Goal: Information Seeking & Learning: Check status

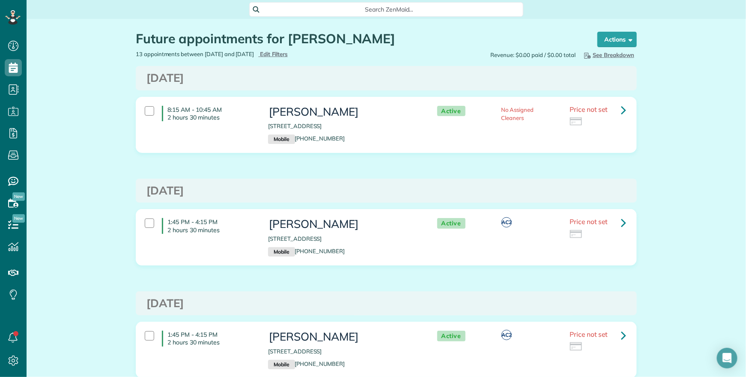
scroll to position [0, 0]
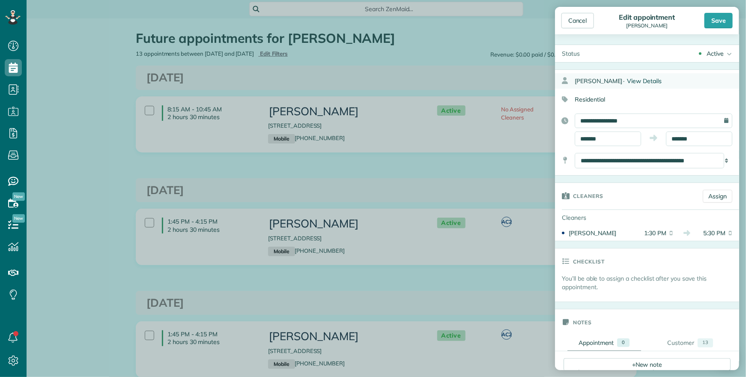
click at [645, 81] on span "View Details" at bounding box center [644, 81] width 35 height 8
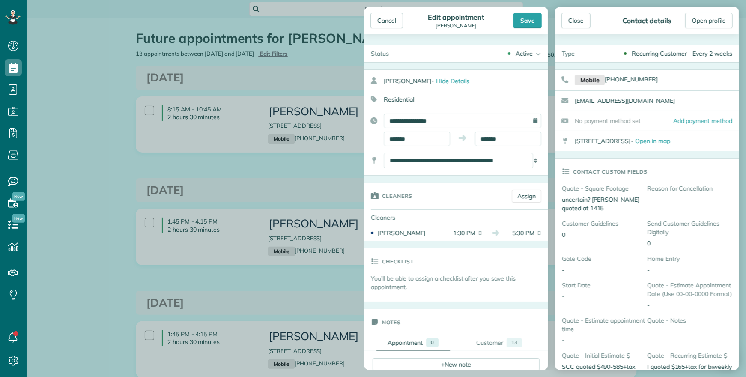
drag, startPoint x: 642, startPoint y: 103, endPoint x: 577, endPoint y: 102, distance: 65.5
click at [576, 101] on div "charleyhaggerty@gmail.com" at bounding box center [657, 100] width 164 height 19
copy link "charleyhaggerty@gmail.com"
click at [387, 20] on div "Cancel" at bounding box center [386, 20] width 33 height 15
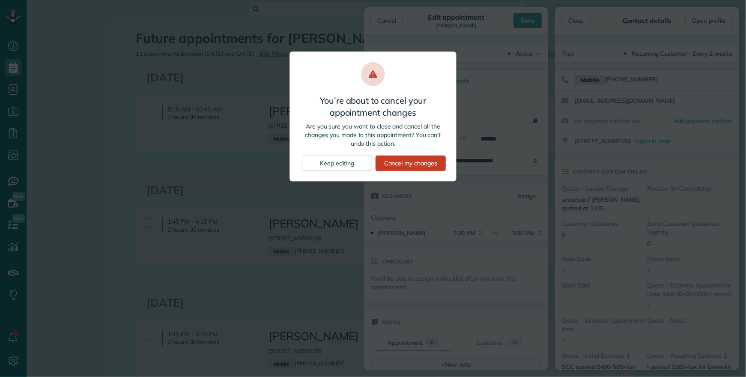
drag, startPoint x: 387, startPoint y: 127, endPoint x: 415, endPoint y: 132, distance: 28.7
click at [388, 127] on p "Are you sure you want to close and cancel all the changes you made to this appo…" at bounding box center [373, 135] width 146 height 26
drag, startPoint x: 498, startPoint y: 101, endPoint x: 500, endPoint y: 93, distance: 8.3
click at [502, 96] on div "You’re about to cancel your appointment changes Are you sure you want to close …" at bounding box center [373, 188] width 746 height 377
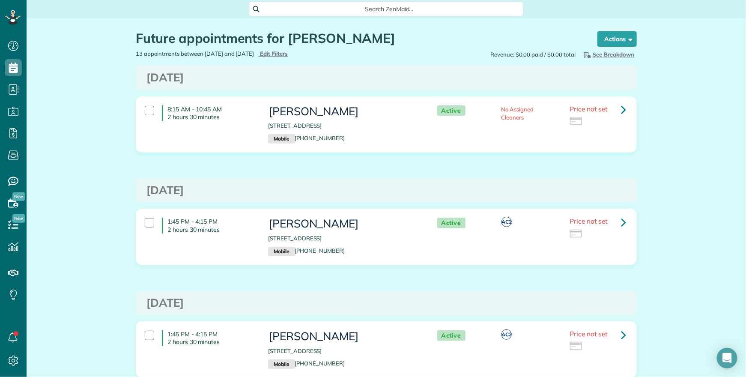
drag, startPoint x: 218, startPoint y: 82, endPoint x: 310, endPoint y: 27, distance: 107.3
click at [217, 81] on div "Cancel Edit appointment Charles Haggerty Save Status Active Active request off …" at bounding box center [373, 188] width 746 height 377
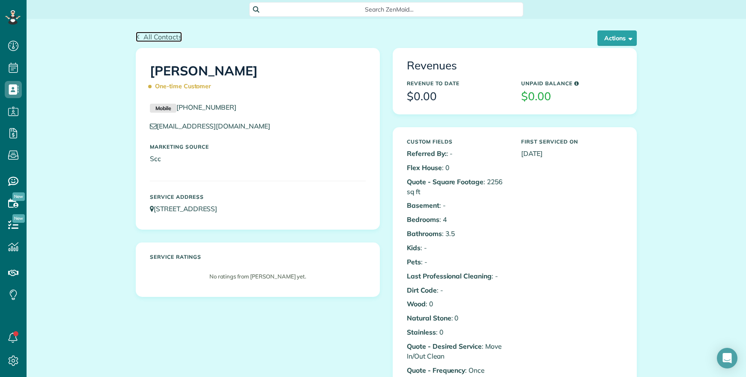
click at [149, 36] on span "All Contacts" at bounding box center [162, 37] width 39 height 9
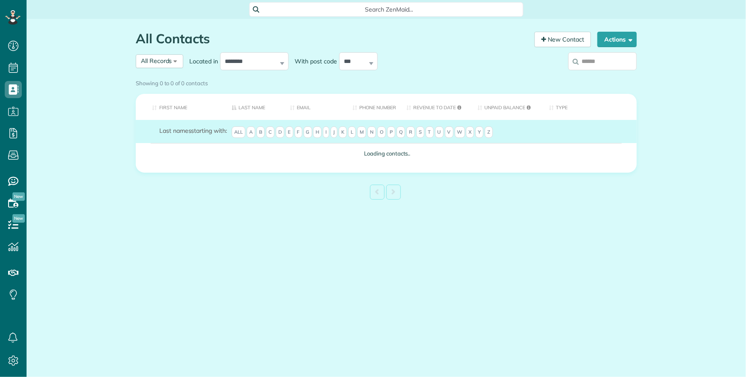
scroll to position [3, 3]
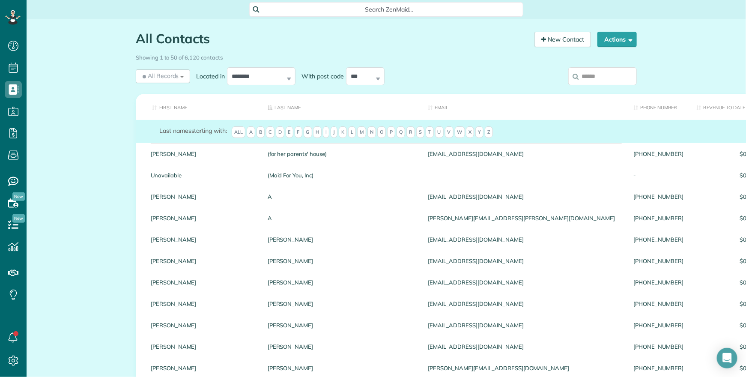
click at [602, 78] on input "search" at bounding box center [602, 76] width 69 height 18
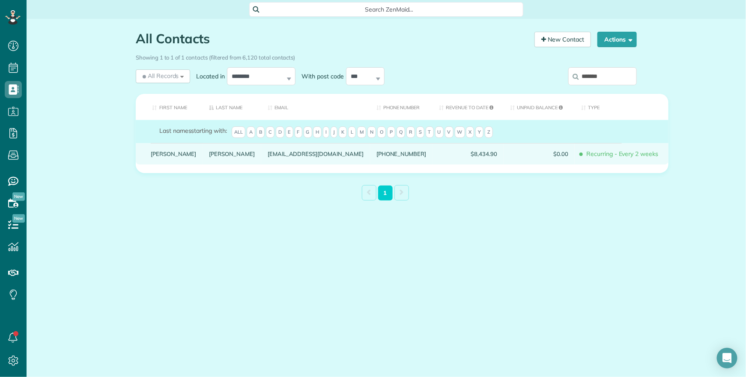
type input "*******"
click at [160, 157] on link "Rachel" at bounding box center [174, 154] width 46 height 6
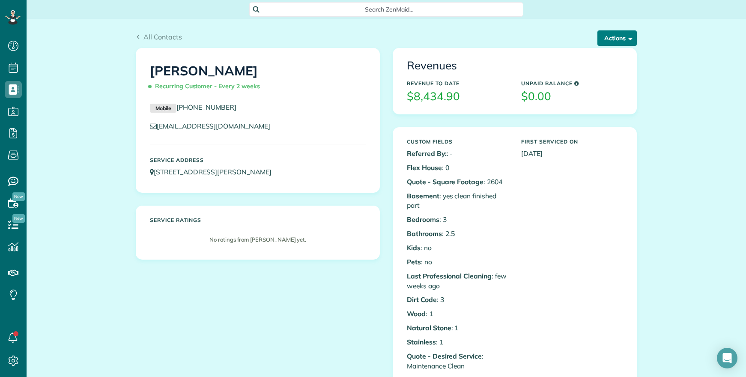
click at [626, 37] on span "button" at bounding box center [629, 38] width 6 height 6
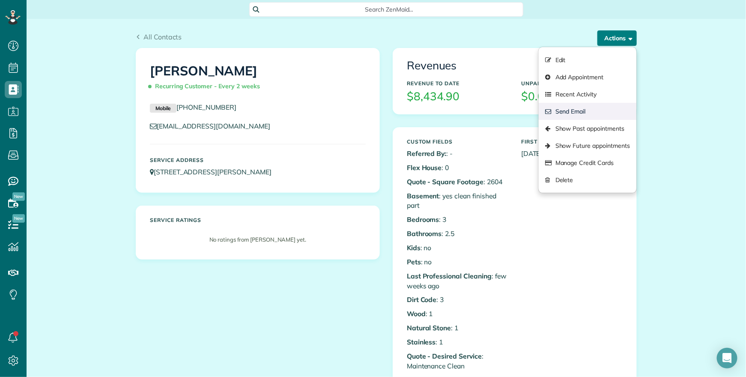
scroll to position [3, 3]
click at [593, 130] on link "Show Past appointments" at bounding box center [588, 128] width 98 height 17
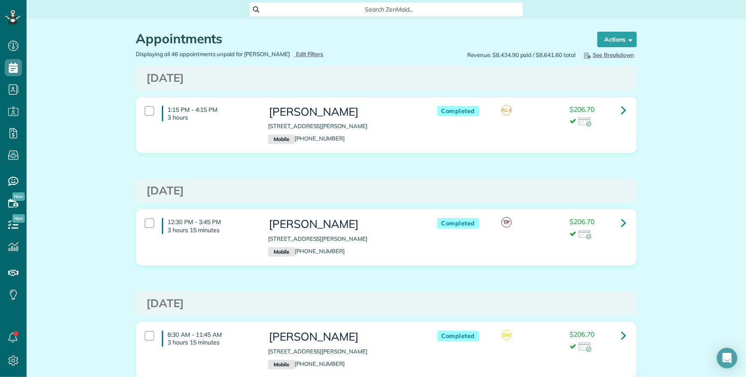
scroll to position [3, 3]
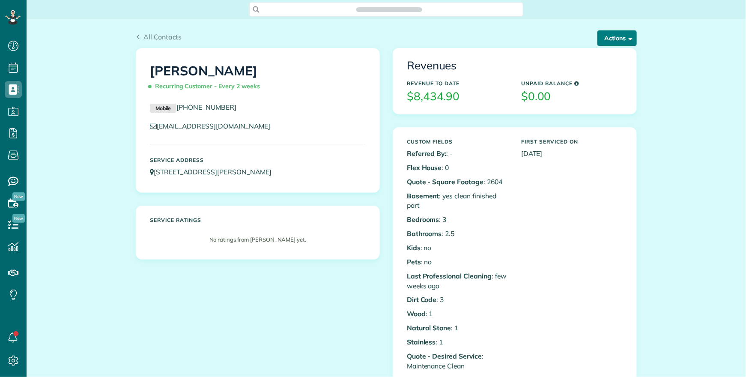
click at [608, 38] on button "Actions" at bounding box center [616, 37] width 39 height 15
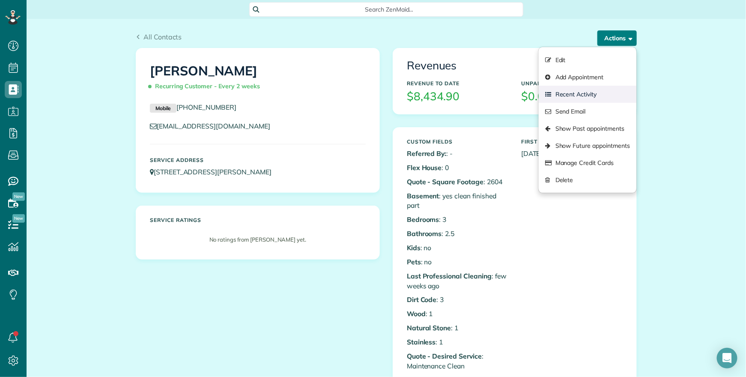
scroll to position [3, 3]
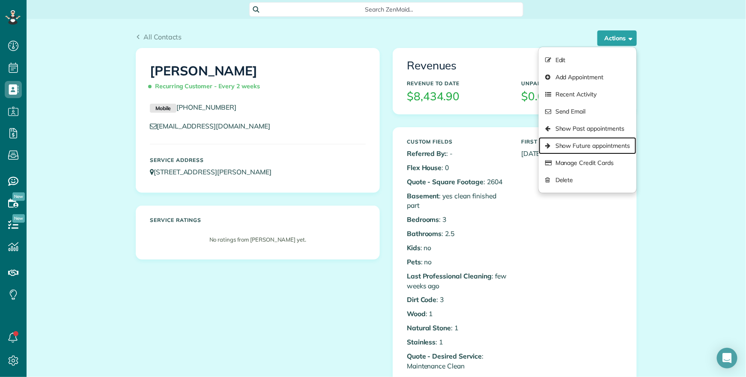
click at [593, 143] on link "Show Future appointments" at bounding box center [588, 145] width 98 height 17
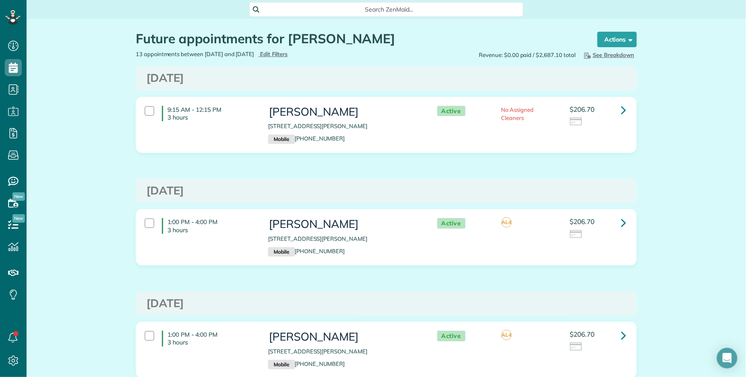
scroll to position [3, 3]
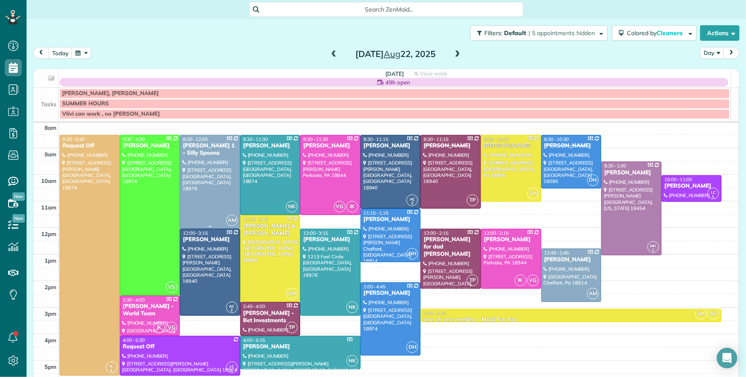
scroll to position [29, 0]
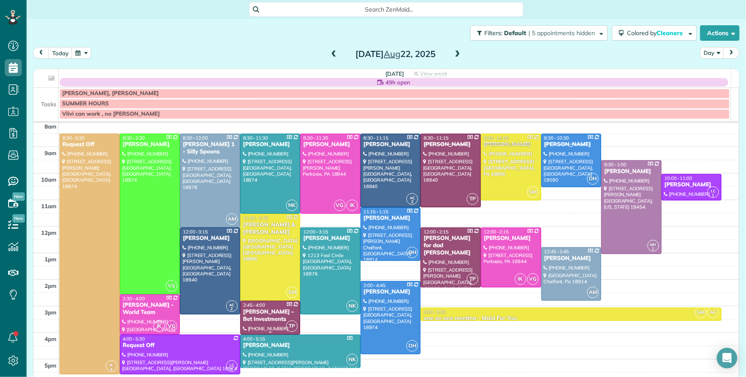
click at [259, 307] on span "2:45 - 4:00" at bounding box center [254, 305] width 22 height 6
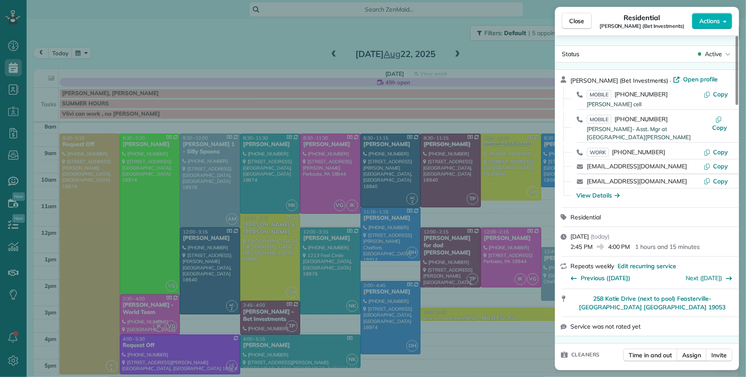
scroll to position [82, 0]
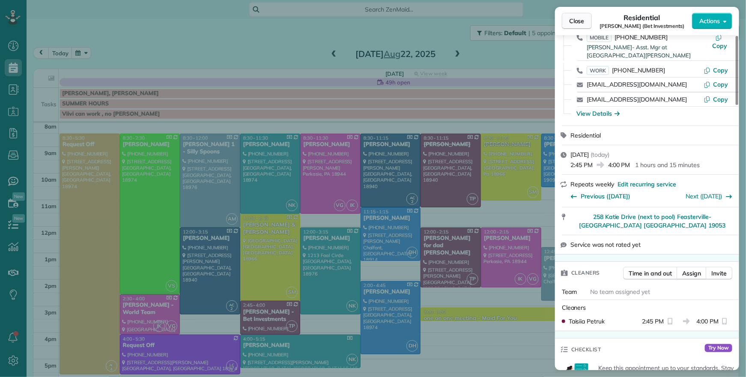
click at [579, 21] on span "Close" at bounding box center [576, 21] width 15 height 9
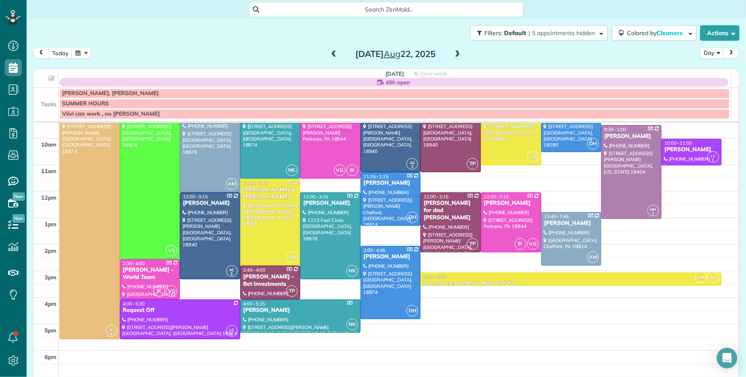
scroll to position [72, 0]
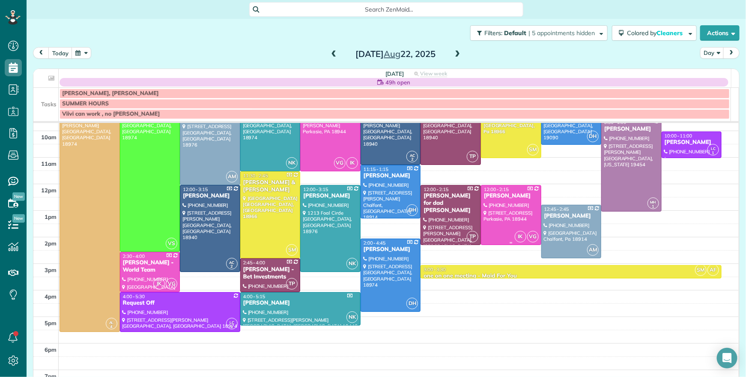
click at [494, 196] on div "[PERSON_NAME]" at bounding box center [510, 195] width 55 height 7
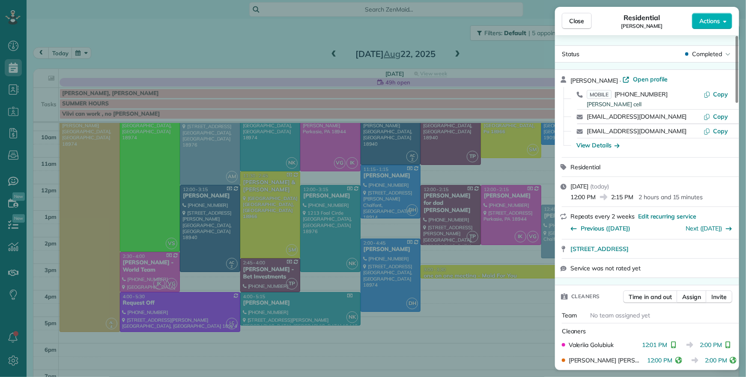
drag, startPoint x: 568, startPoint y: 24, endPoint x: 147, endPoint y: 256, distance: 480.5
click at [570, 27] on button "Close" at bounding box center [577, 21] width 30 height 16
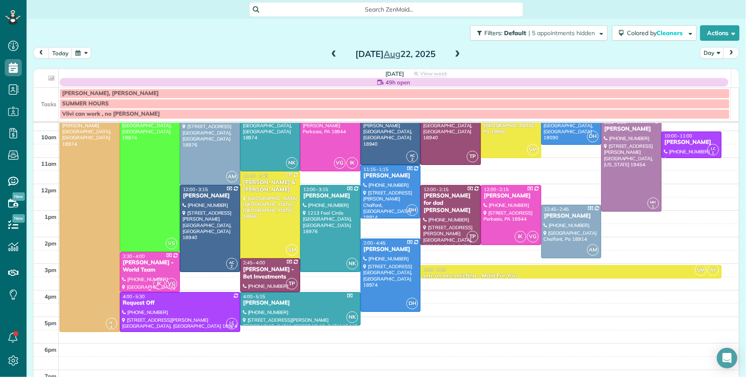
click at [147, 266] on div "[PERSON_NAME] - World Team" at bounding box center [149, 266] width 55 height 15
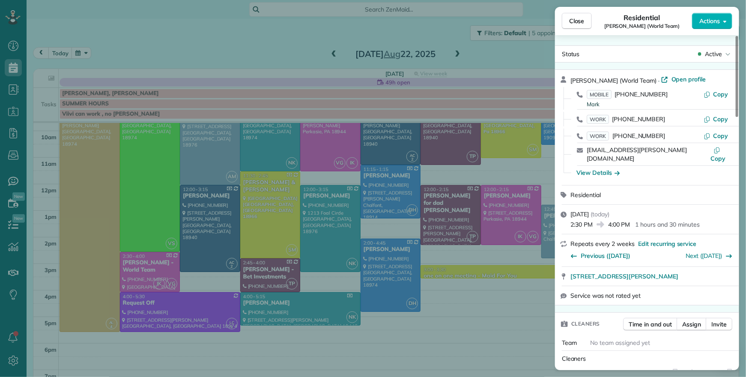
drag, startPoint x: 571, startPoint y: 16, endPoint x: 222, endPoint y: 269, distance: 430.8
click at [571, 16] on button "Close" at bounding box center [577, 21] width 30 height 16
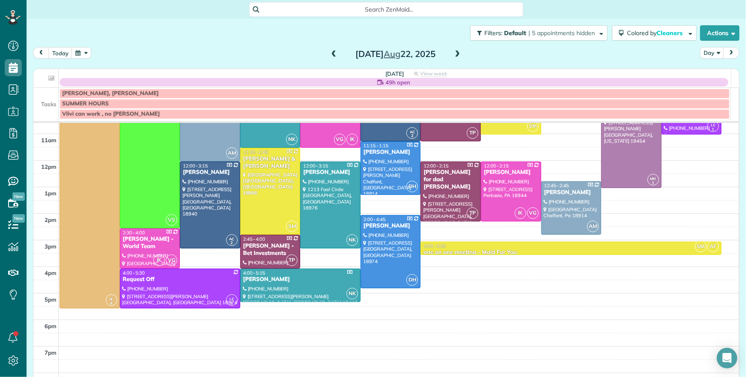
scroll to position [96, 0]
click at [372, 227] on div "[PERSON_NAME]" at bounding box center [390, 225] width 55 height 7
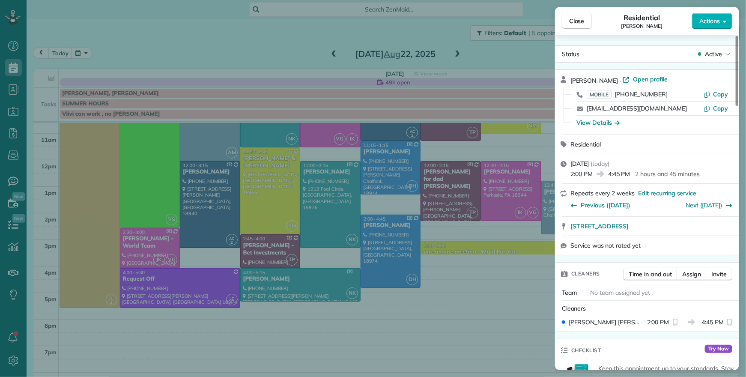
drag, startPoint x: 582, startPoint y: 19, endPoint x: 399, endPoint y: 131, distance: 214.8
click at [582, 19] on span "Close" at bounding box center [576, 21] width 15 height 9
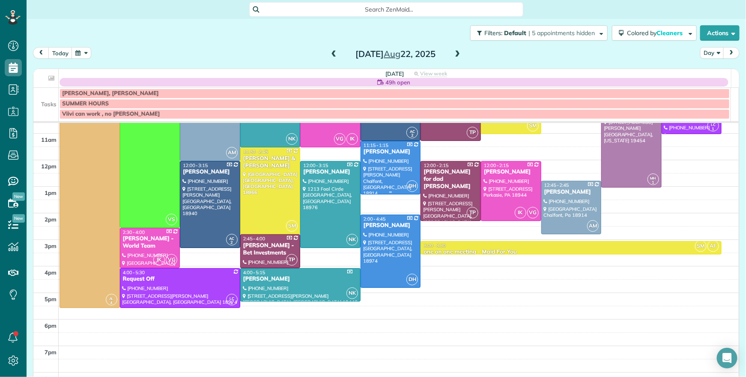
click at [367, 152] on div "[PERSON_NAME]" at bounding box center [390, 151] width 55 height 7
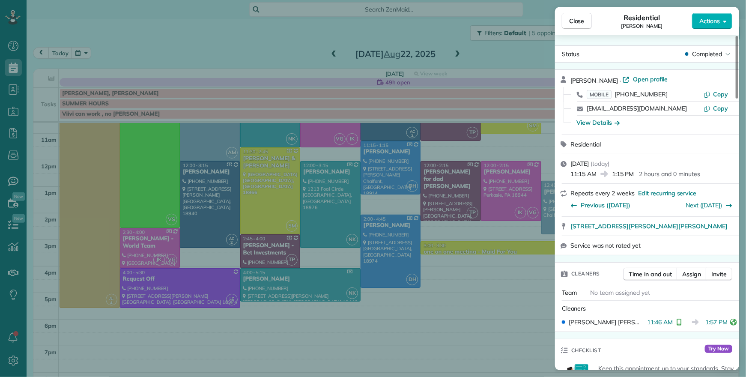
drag, startPoint x: 581, startPoint y: 18, endPoint x: 489, endPoint y: 99, distance: 122.6
click at [582, 18] on span "Close" at bounding box center [576, 21] width 15 height 9
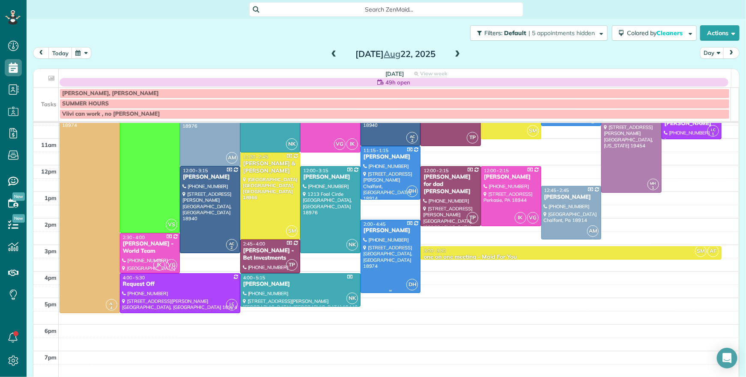
scroll to position [100, 0]
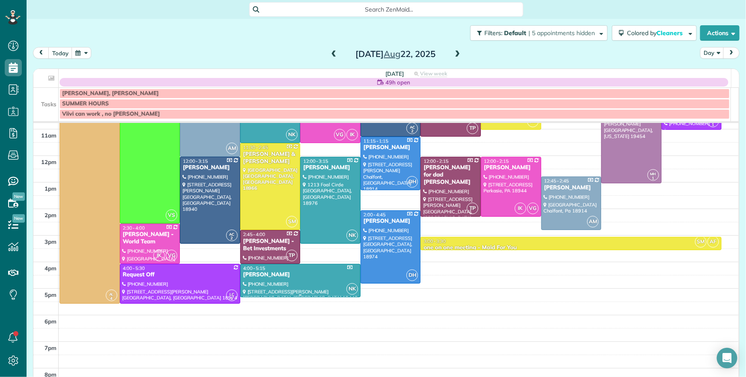
click at [258, 275] on div "[PERSON_NAME]" at bounding box center [300, 274] width 115 height 7
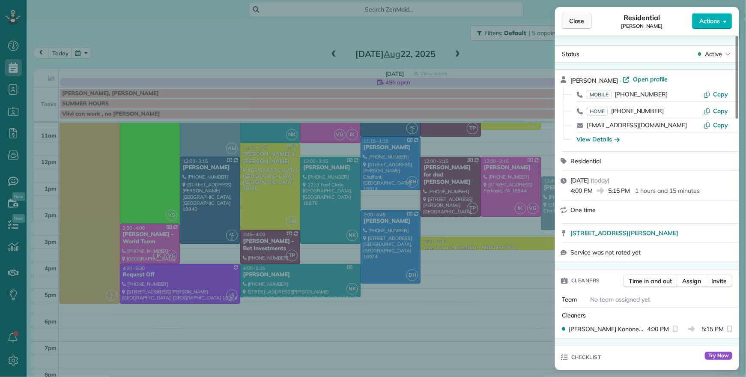
drag, startPoint x: 560, startPoint y: 28, endPoint x: 582, endPoint y: 15, distance: 25.4
click at [564, 25] on div "Close Residential [PERSON_NAME] Actions" at bounding box center [647, 21] width 184 height 28
click at [589, 14] on button "Close" at bounding box center [577, 21] width 30 height 16
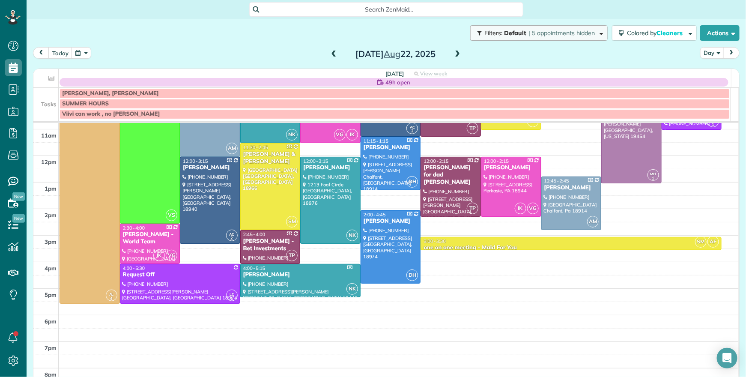
drag, startPoint x: 581, startPoint y: 23, endPoint x: 578, endPoint y: 34, distance: 11.4
click at [581, 23] on body "Dashboard Scheduling Calendar View List View Dispatch View - Weekly scheduling …" at bounding box center [373, 188] width 746 height 377
click at [317, 170] on div "[PERSON_NAME]" at bounding box center [330, 167] width 55 height 7
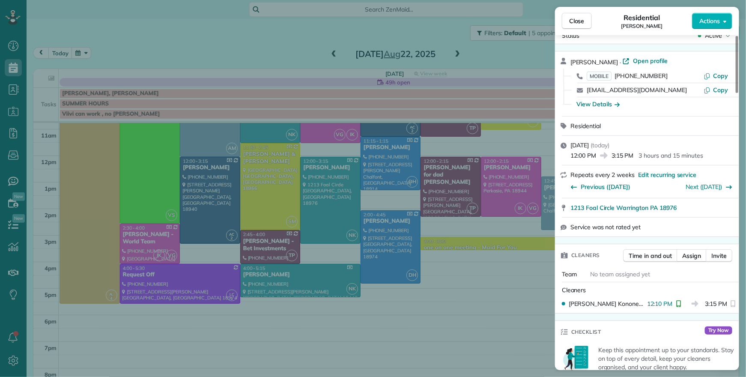
scroll to position [31, 0]
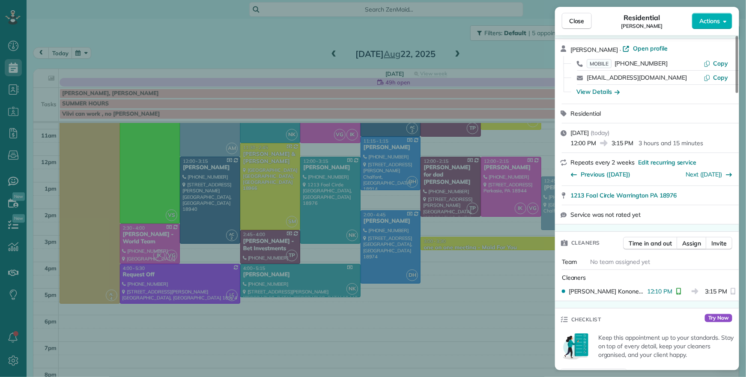
drag, startPoint x: 576, startPoint y: 21, endPoint x: 484, endPoint y: 243, distance: 240.2
click at [576, 21] on span "Close" at bounding box center [576, 21] width 15 height 9
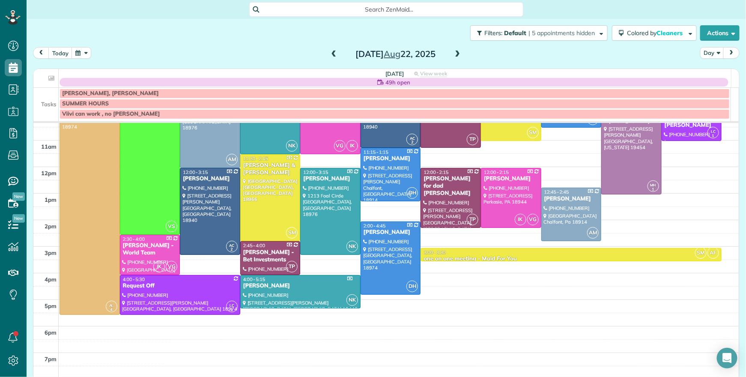
scroll to position [88, 0]
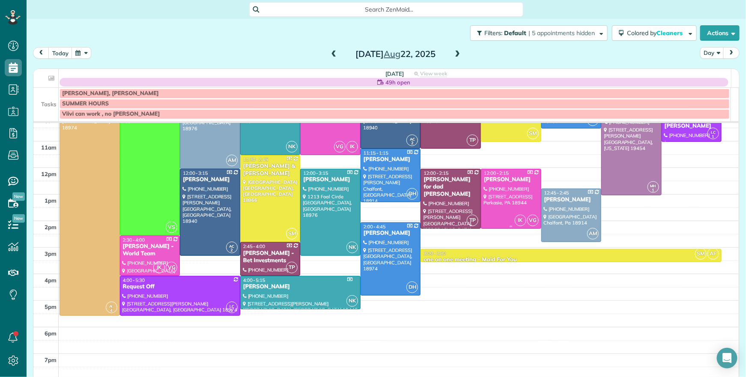
click at [485, 181] on div "[PERSON_NAME]" at bounding box center [510, 179] width 55 height 7
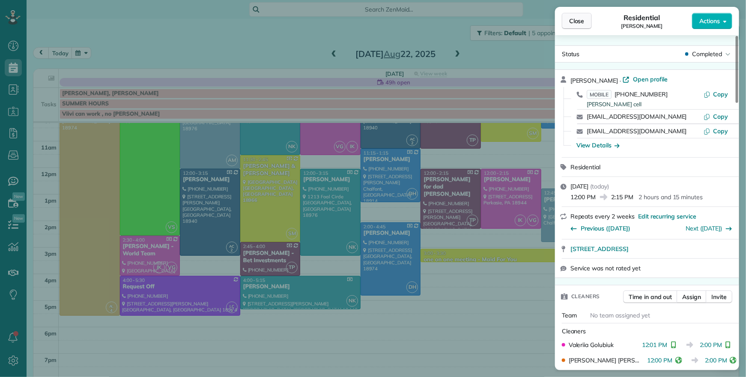
drag, startPoint x: 571, startPoint y: 14, endPoint x: 576, endPoint y: 23, distance: 10.0
click at [573, 16] on button "Close" at bounding box center [577, 21] width 30 height 16
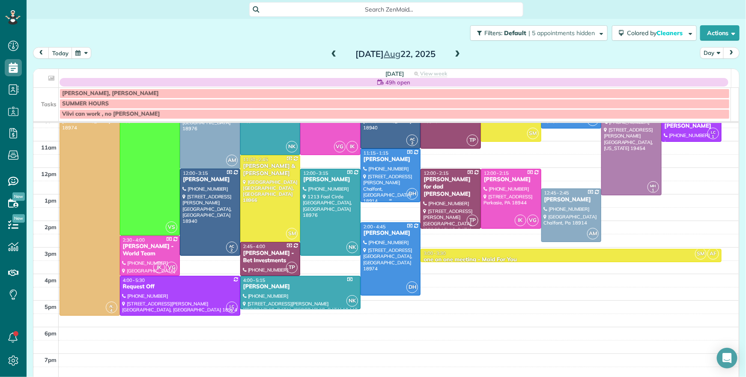
drag, startPoint x: 372, startPoint y: 159, endPoint x: 373, endPoint y: 164, distance: 5.0
click at [372, 160] on div "[PERSON_NAME]" at bounding box center [390, 159] width 55 height 7
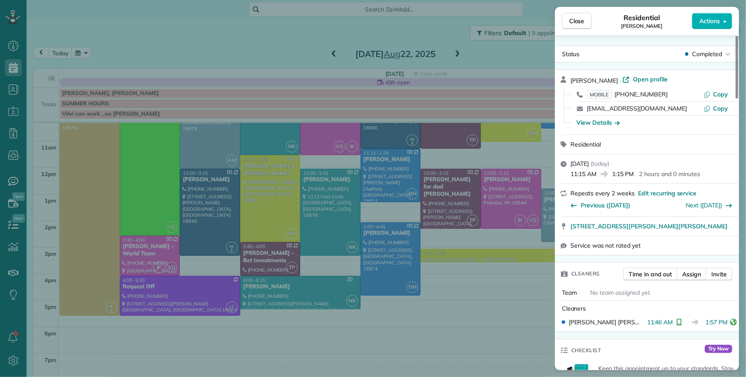
drag, startPoint x: 578, startPoint y: 23, endPoint x: 415, endPoint y: 225, distance: 259.8
click at [578, 23] on span "Close" at bounding box center [576, 21] width 15 height 9
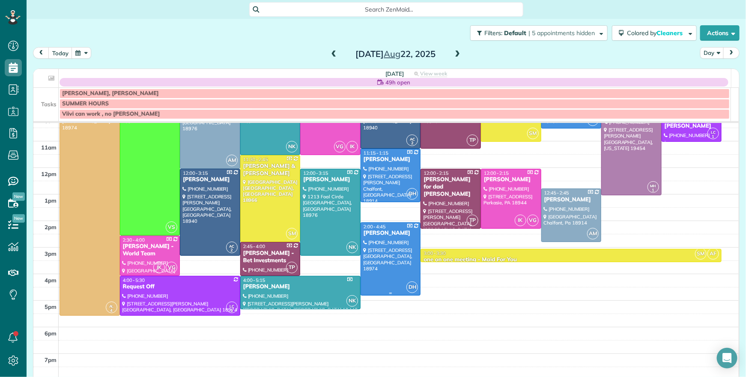
click at [373, 232] on div "[PERSON_NAME]" at bounding box center [390, 233] width 55 height 7
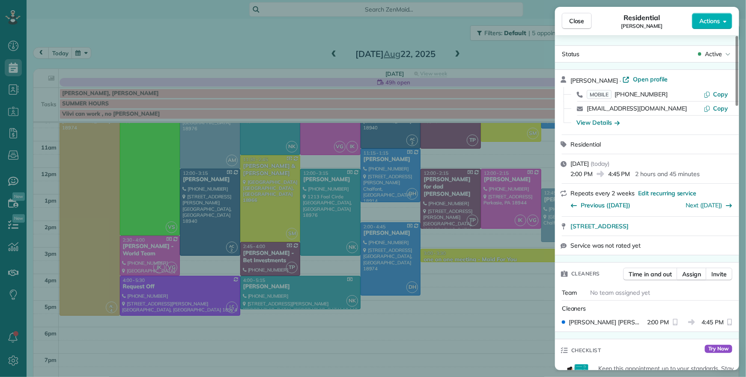
drag, startPoint x: 581, startPoint y: 21, endPoint x: 600, endPoint y: 237, distance: 217.1
click at [581, 21] on span "Close" at bounding box center [576, 21] width 15 height 9
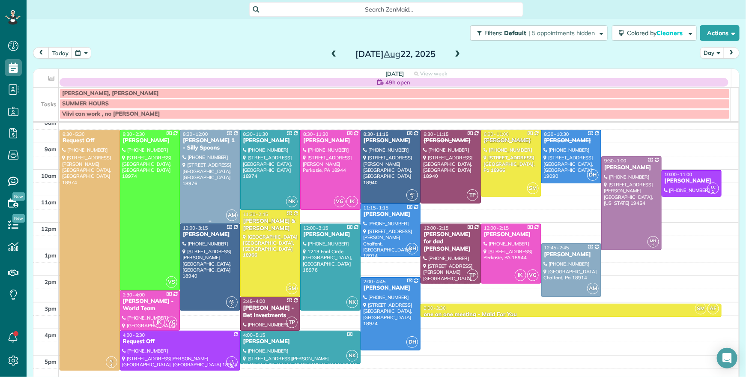
scroll to position [35, 0]
